Goal: Navigation & Orientation: Find specific page/section

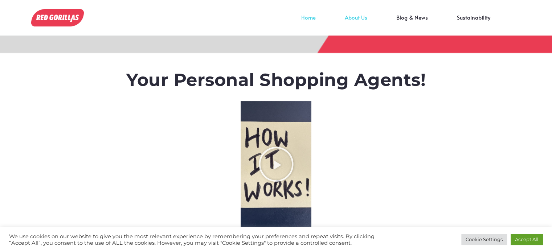
click at [355, 17] on link "About Us" at bounding box center [357, 22] width 52 height 11
